Goal: Obtain resource: Download file/media

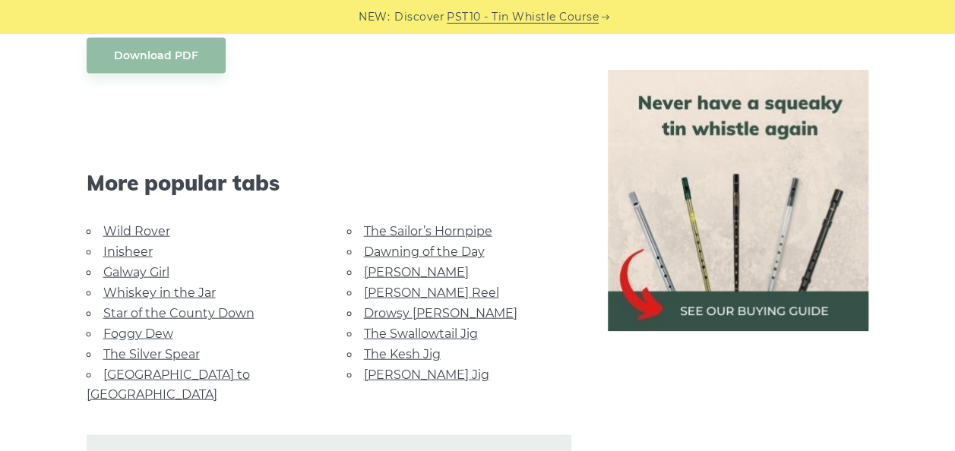
scroll to position [1651, 0]
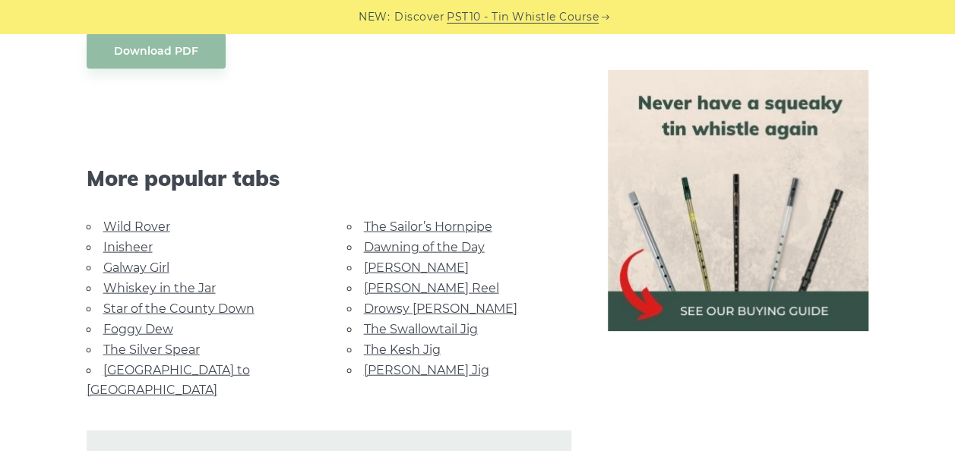
click at [143, 264] on link "Galway Girl" at bounding box center [136, 267] width 66 height 14
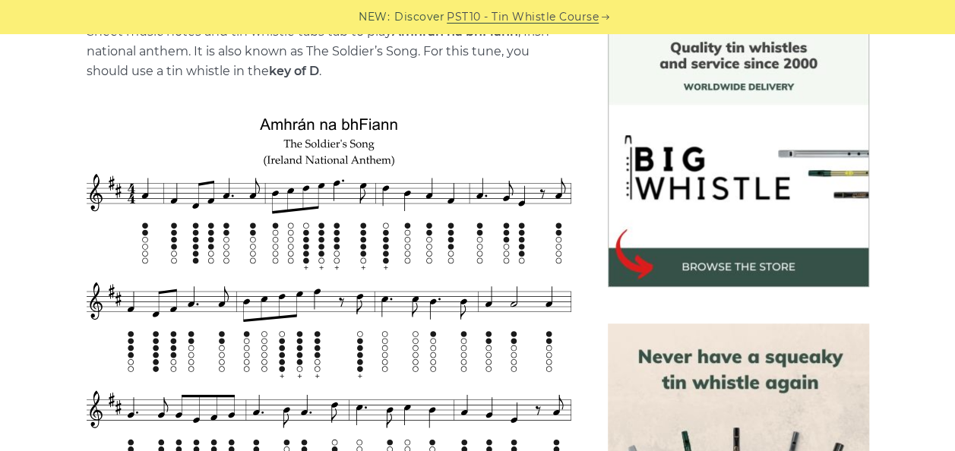
scroll to position [627, 0]
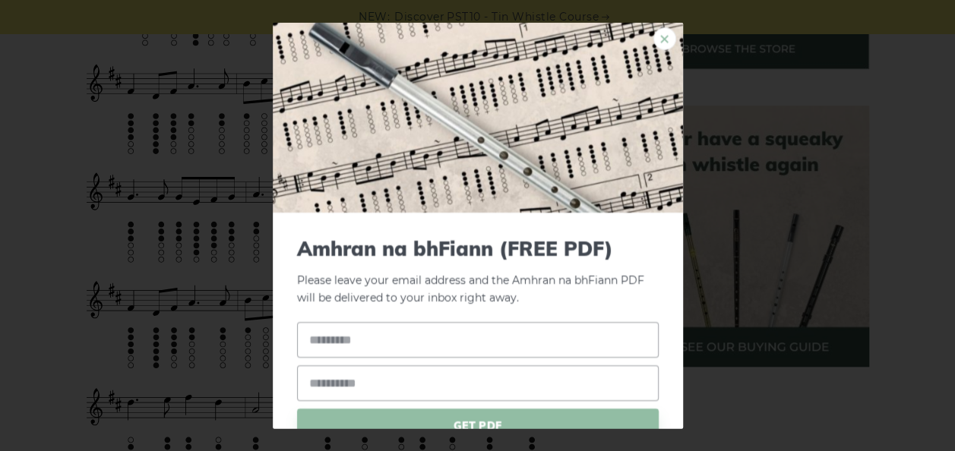
click at [653, 38] on link "×" at bounding box center [664, 38] width 23 height 23
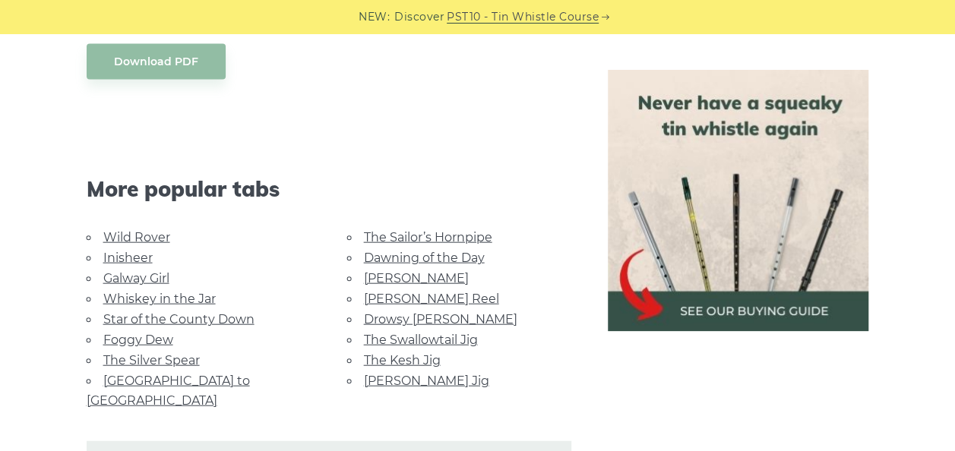
scroll to position [1636, 0]
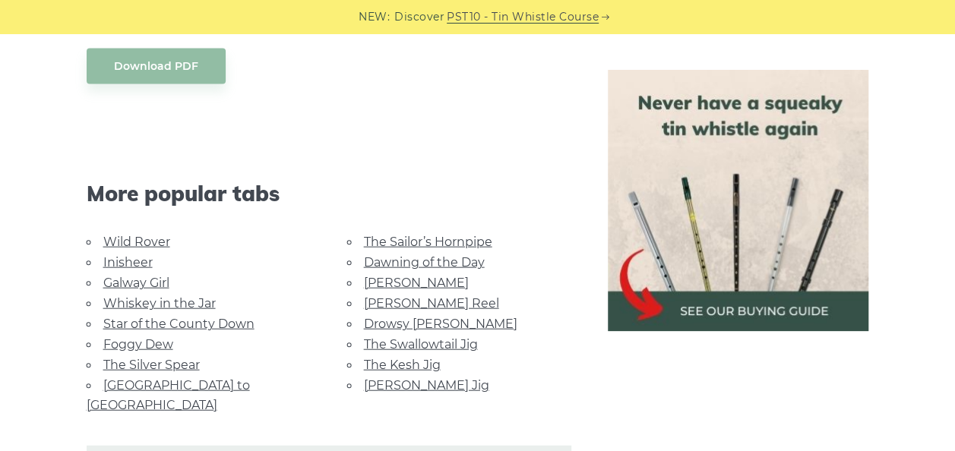
click at [135, 283] on link "Galway Girl" at bounding box center [136, 283] width 66 height 14
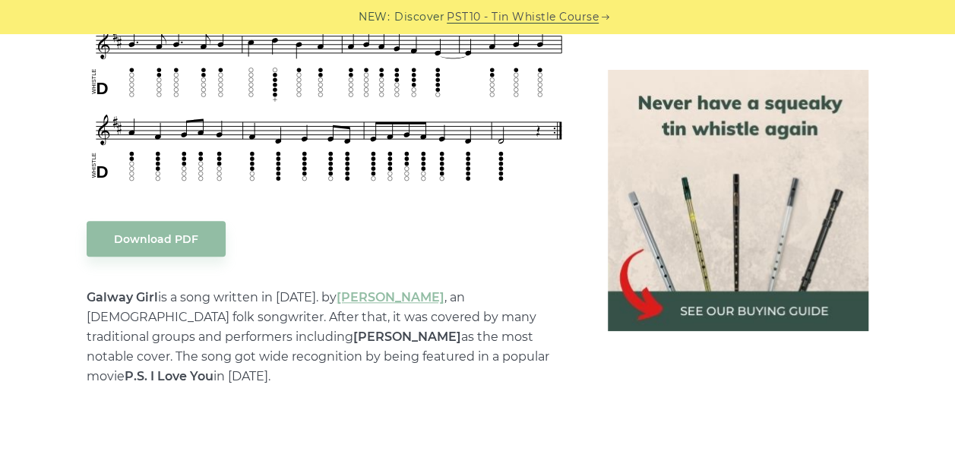
scroll to position [703, 0]
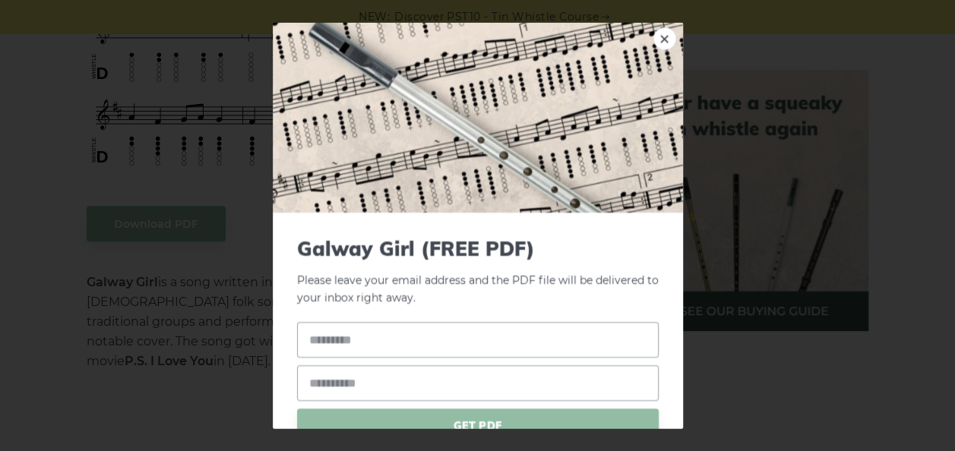
click at [653, 33] on link "×" at bounding box center [664, 38] width 23 height 23
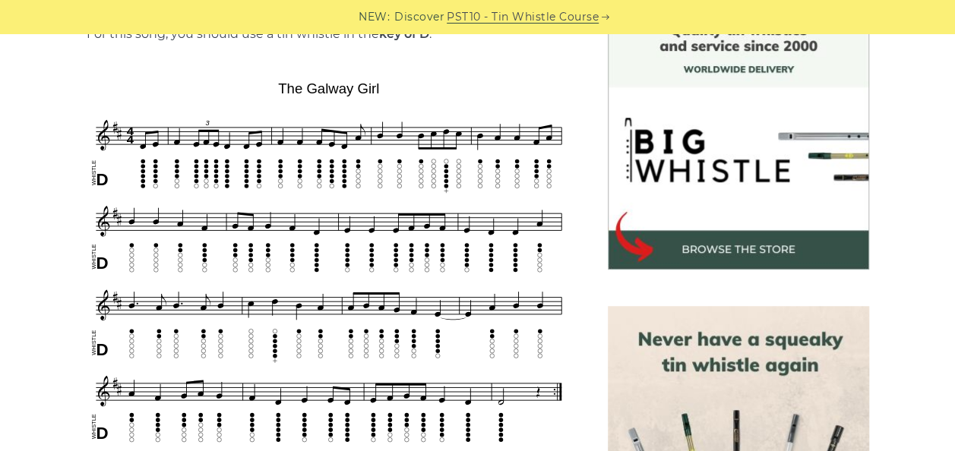
scroll to position [432, 0]
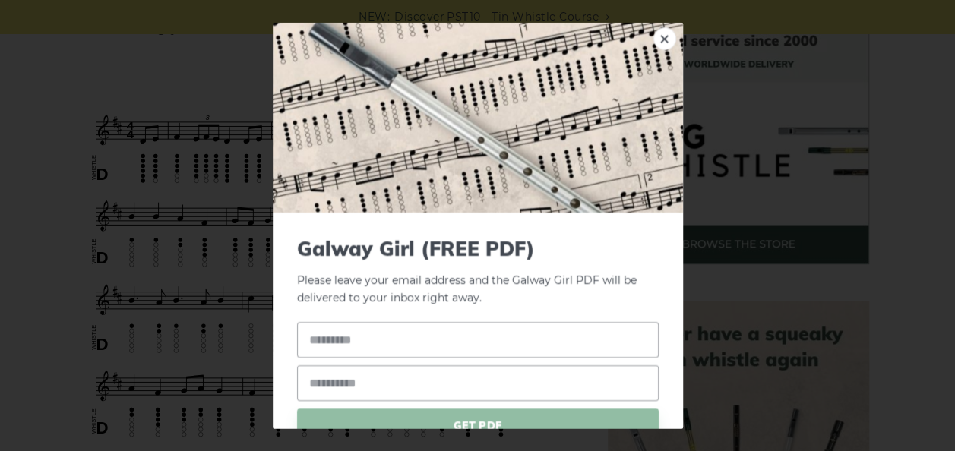
drag, startPoint x: 188, startPoint y: 222, endPoint x: 164, endPoint y: 173, distance: 54.0
click at [164, 173] on div "× Galway Girl (FREE PDF) Please leave your email address and the Galway Girl PD…" at bounding box center [477, 225] width 955 height 451
click at [653, 46] on link "×" at bounding box center [664, 38] width 23 height 23
click at [658, 43] on link "×" at bounding box center [664, 38] width 23 height 23
click at [653, 36] on link "×" at bounding box center [664, 38] width 23 height 23
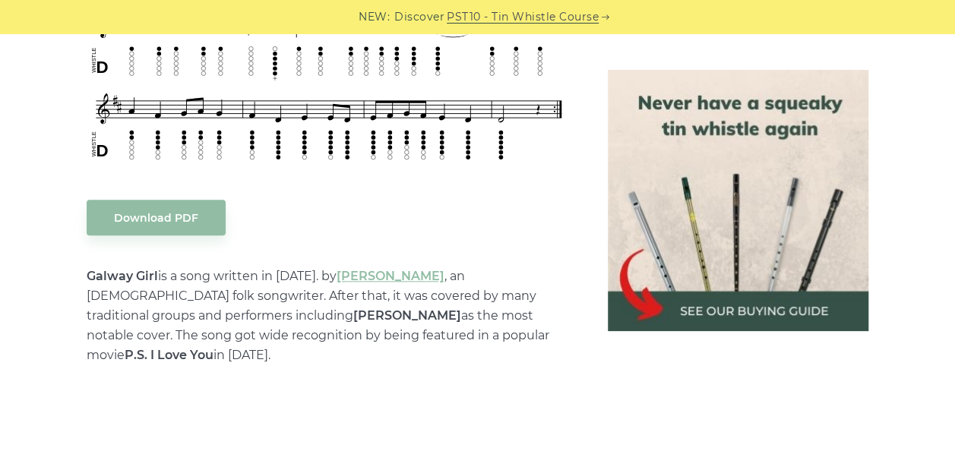
scroll to position [691, 0]
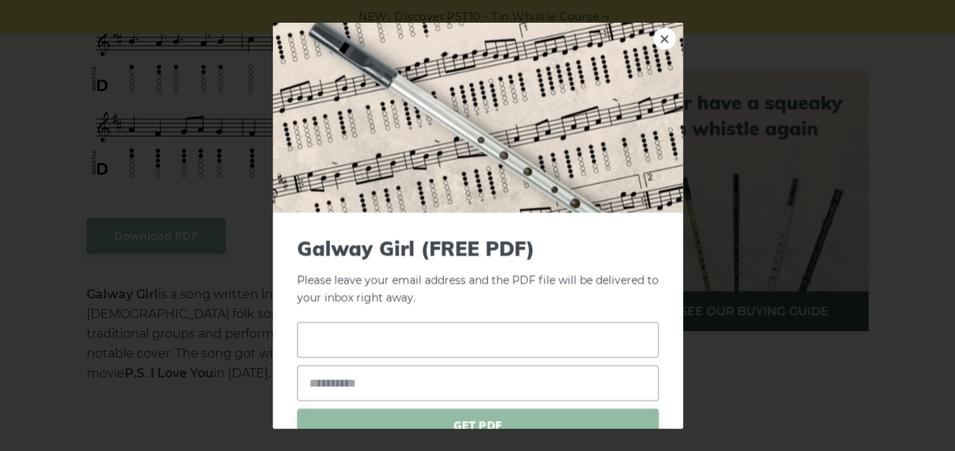
click at [454, 324] on input "text" at bounding box center [477, 339] width 361 height 36
type input "*****"
click at [412, 390] on input "email" at bounding box center [477, 383] width 361 height 36
click at [456, 417] on span "GET PDF" at bounding box center [477, 426] width 361 height 36
click at [465, 418] on span "GET PDF" at bounding box center [477, 426] width 361 height 36
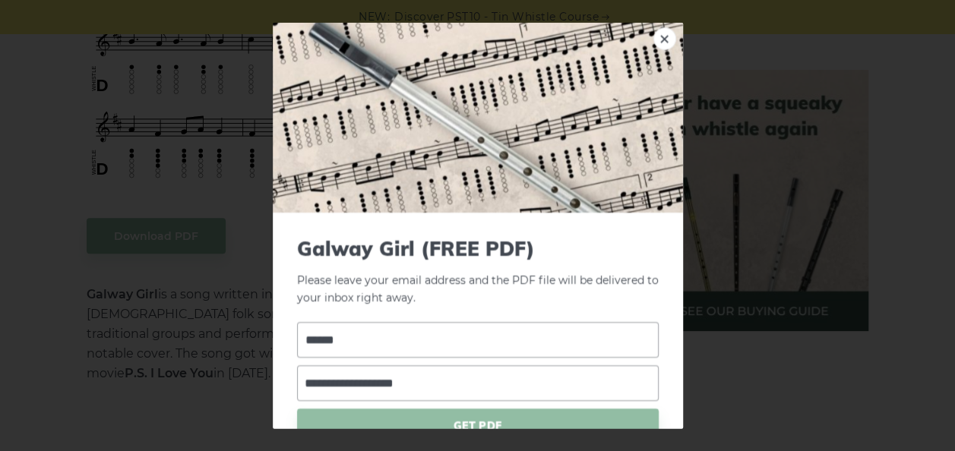
click at [483, 387] on input "**********" at bounding box center [477, 383] width 361 height 36
type input "**********"
click at [481, 422] on span "GET PDF" at bounding box center [477, 426] width 361 height 36
